Goal: Information Seeking & Learning: Learn about a topic

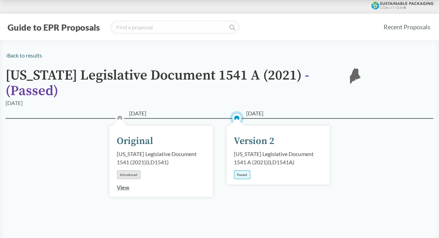
click at [238, 126] on div "[DATE] Version 2 [US_STATE] Legislative Document 1541 A (2021) ( LD1541A ) Pass…" at bounding box center [278, 155] width 103 height 59
click at [251, 134] on div "Version 2" at bounding box center [254, 141] width 41 height 14
drag, startPoint x: 185, startPoint y: 0, endPoint x: 353, endPoint y: 65, distance: 180.6
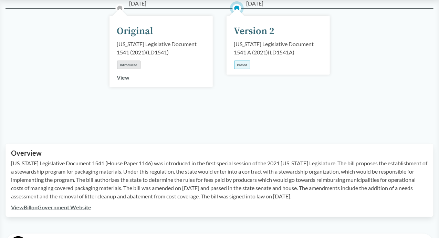
scroll to position [172, 0]
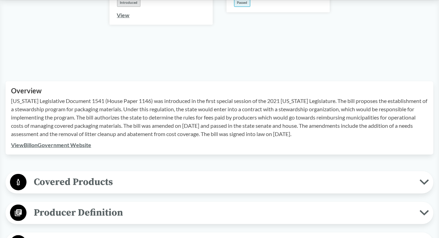
click at [51, 142] on link "View Bill on Government Website" at bounding box center [51, 145] width 80 height 7
click at [72, 142] on link "View Bill on Government Website" at bounding box center [51, 145] width 80 height 7
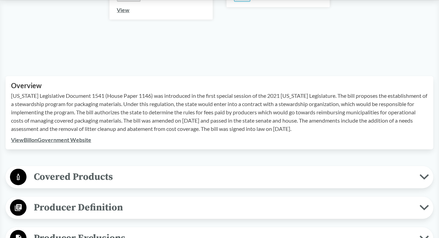
scroll to position [241, 0]
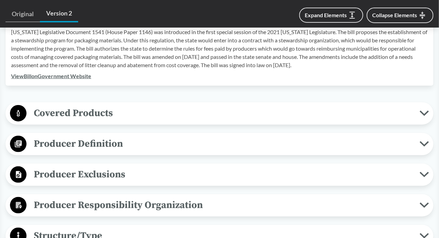
click at [428, 112] on icon at bounding box center [424, 113] width 7 height 3
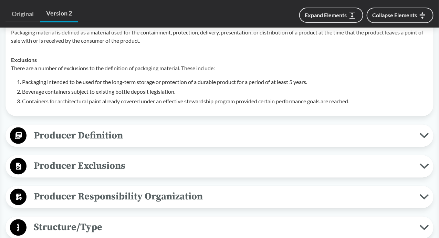
scroll to position [379, 0]
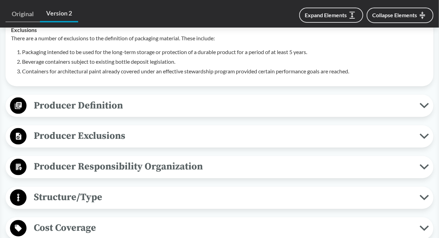
click at [421, 103] on icon at bounding box center [424, 106] width 9 height 6
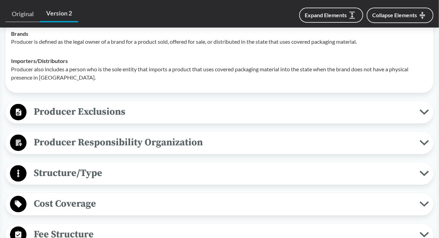
scroll to position [482, 0]
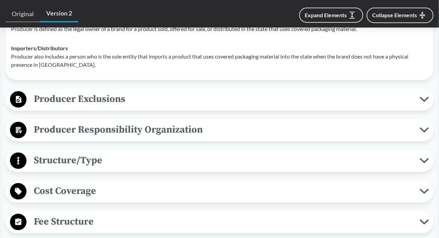
click at [422, 97] on icon at bounding box center [424, 100] width 9 height 6
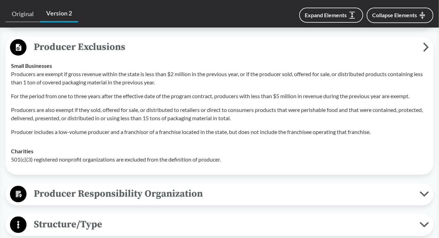
scroll to position [586, 0]
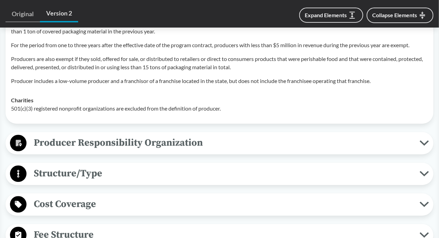
click at [426, 140] on icon at bounding box center [424, 143] width 9 height 6
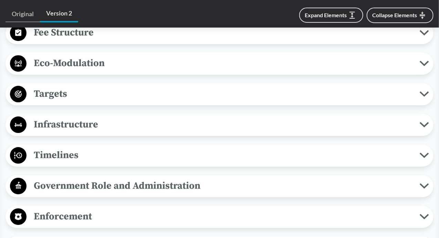
scroll to position [861, 0]
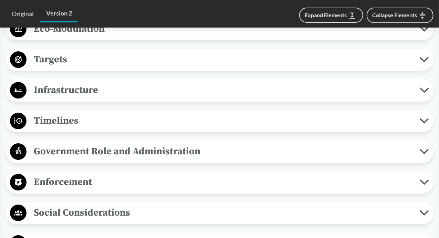
click at [424, 119] on icon at bounding box center [424, 120] width 7 height 3
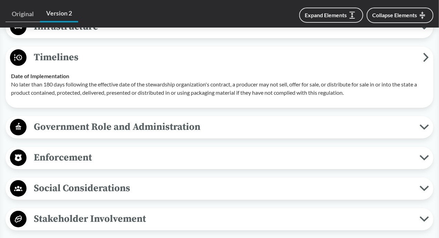
scroll to position [999, 0]
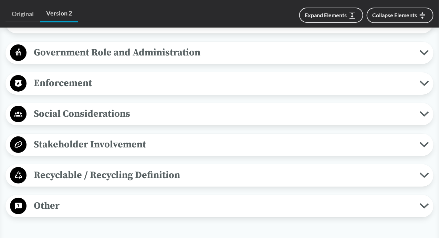
click at [424, 173] on icon at bounding box center [424, 176] width 9 height 6
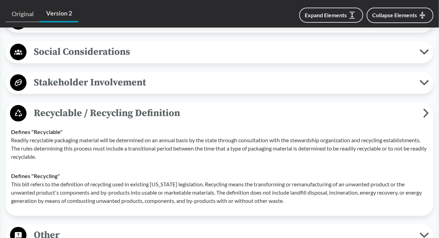
scroll to position [1102, 0]
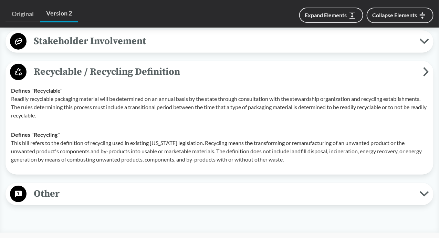
click at [424, 192] on icon at bounding box center [424, 193] width 7 height 3
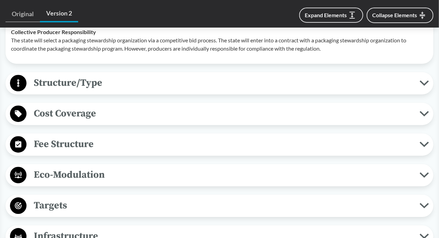
scroll to position [689, 0]
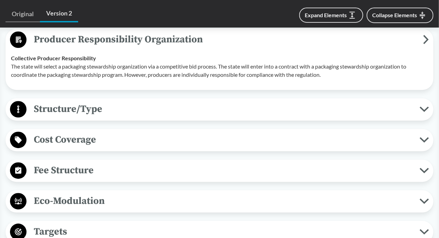
click at [421, 138] on icon at bounding box center [424, 139] width 7 height 3
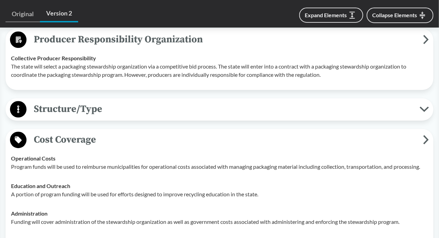
click at [424, 106] on icon at bounding box center [424, 109] width 9 height 6
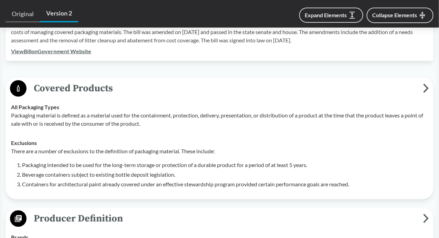
scroll to position [276, 0]
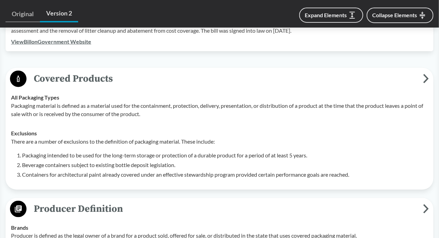
click at [212, 103] on p "Packaging material is defined as a material used for the containment, protectio…" at bounding box center [219, 110] width 417 height 17
